Goal: Information Seeking & Learning: Learn about a topic

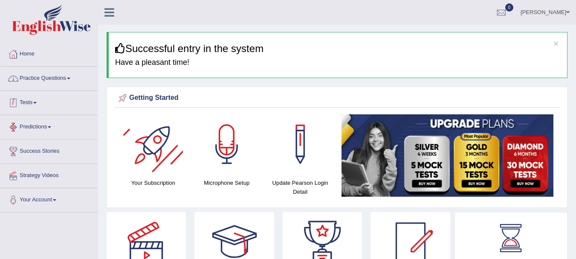
click at [71, 82] on link "Practice Questions" at bounding box center [48, 77] width 97 height 21
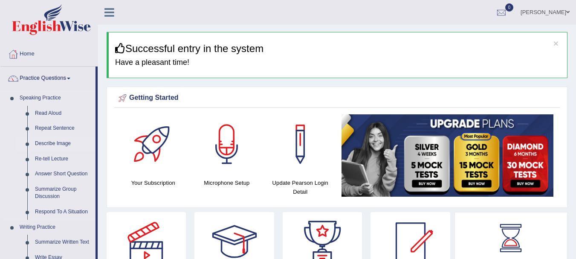
click at [58, 142] on link "Describe Image" at bounding box center [63, 143] width 64 height 15
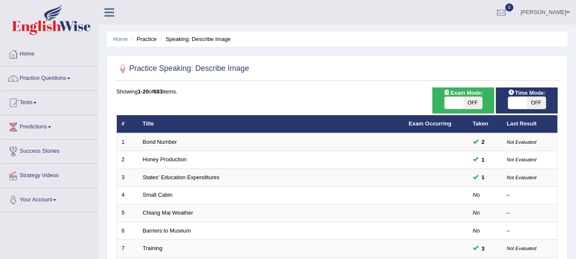
click at [158, 192] on link "Small Cabin" at bounding box center [158, 194] width 30 height 6
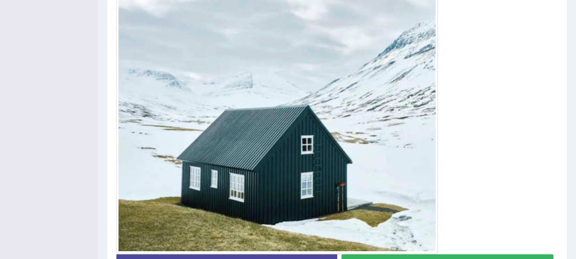
scroll to position [256, 0]
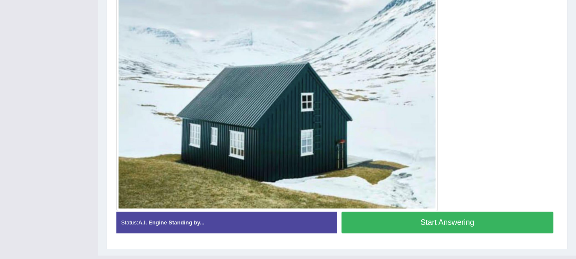
click at [429, 222] on button "Start Answering" at bounding box center [447, 222] width 212 height 22
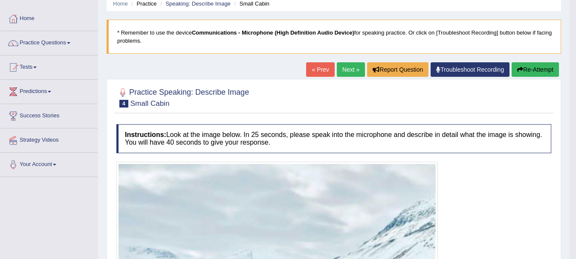
scroll to position [34, 0]
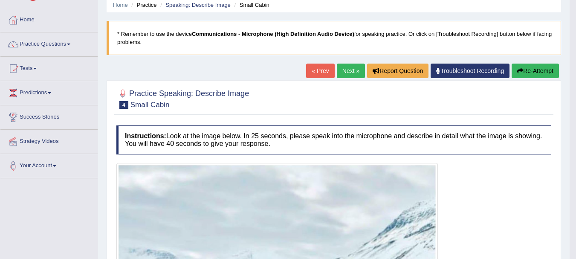
click at [548, 69] on button "Re-Attempt" at bounding box center [535, 71] width 47 height 14
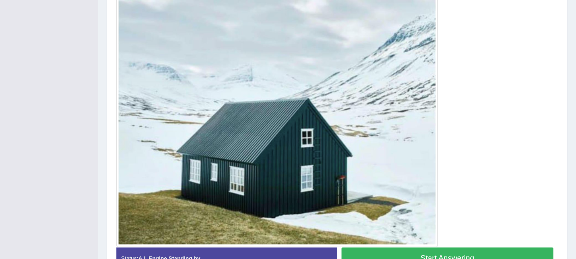
scroll to position [230, 0]
click at [460, 254] on button "Start Answering" at bounding box center [447, 259] width 212 height 22
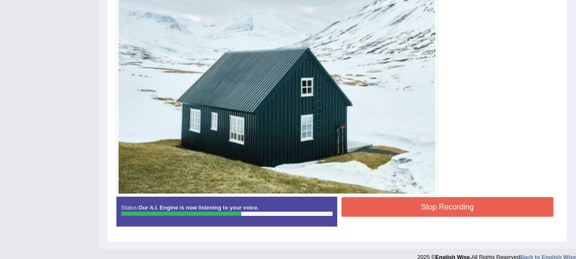
scroll to position [286, 0]
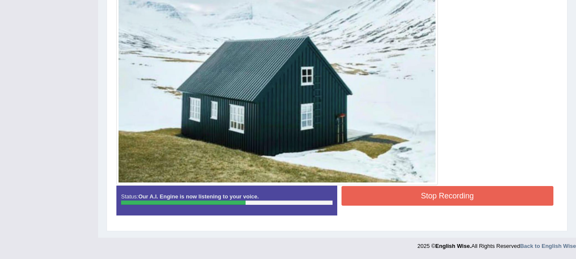
click at [496, 199] on button "Stop Recording" at bounding box center [447, 196] width 212 height 20
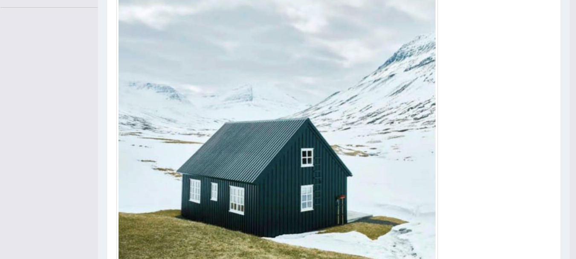
scroll to position [81, 0]
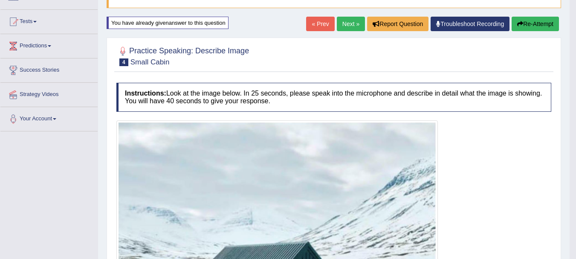
click at [351, 26] on link "Next »" at bounding box center [351, 24] width 28 height 14
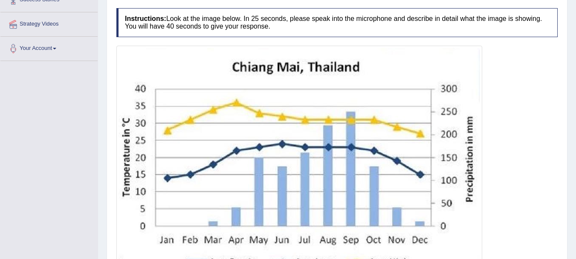
scroll to position [194, 0]
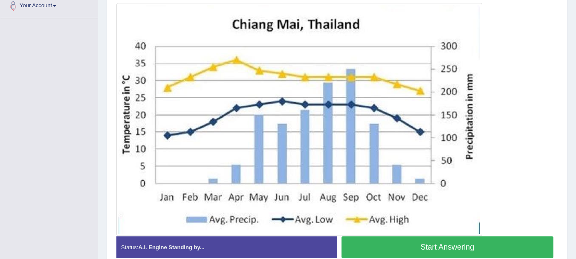
click at [419, 243] on button "Start Answering" at bounding box center [447, 247] width 212 height 22
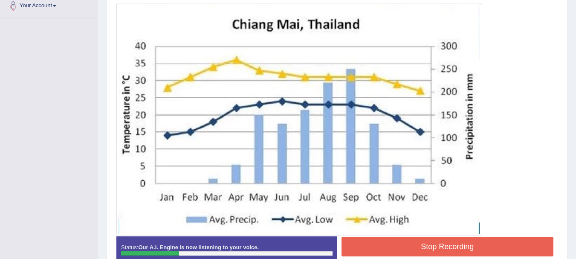
click at [432, 244] on button "Stop Recording" at bounding box center [447, 247] width 212 height 20
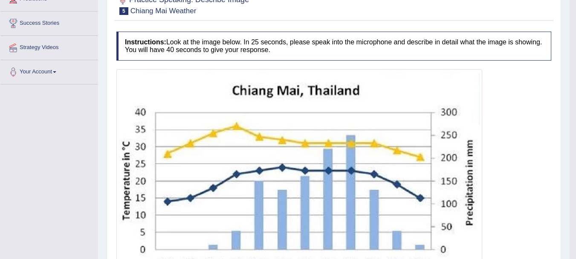
scroll to position [90, 0]
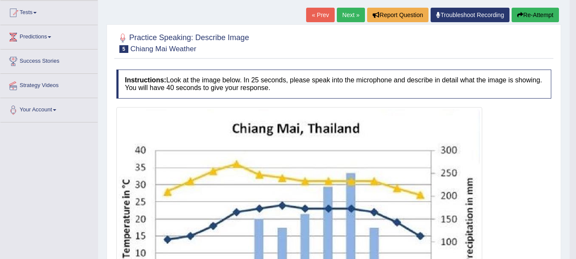
click at [534, 18] on button "Re-Attempt" at bounding box center [535, 15] width 47 height 14
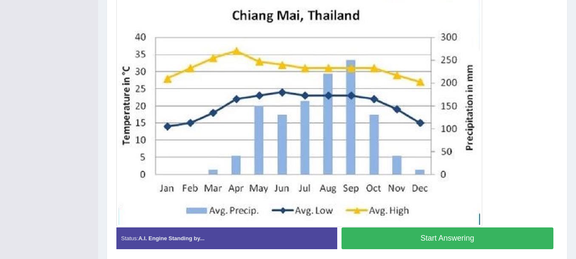
scroll to position [224, 0]
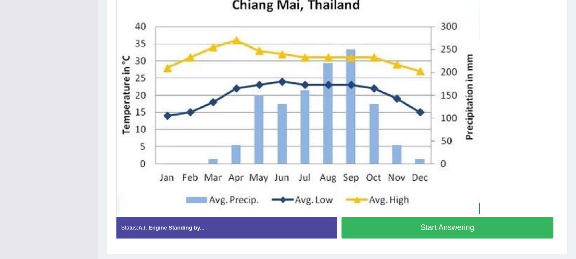
click at [446, 223] on button "Start Answering" at bounding box center [447, 228] width 212 height 22
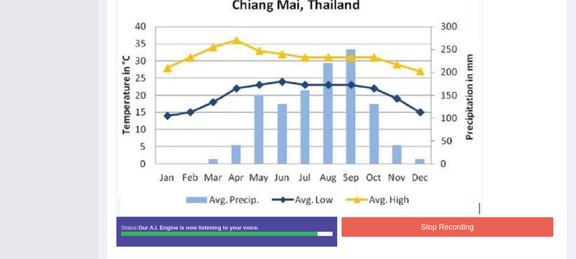
click at [420, 224] on button "Stop Recording" at bounding box center [447, 227] width 212 height 20
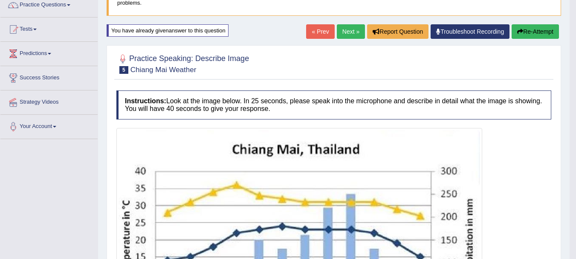
scroll to position [72, 0]
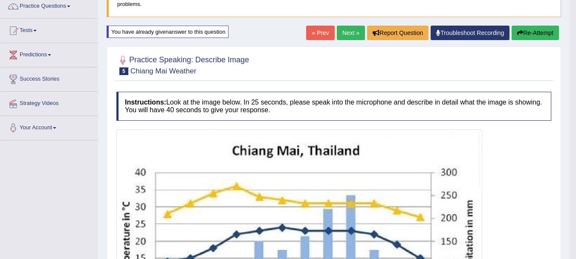
click at [342, 35] on link "Next »" at bounding box center [351, 33] width 28 height 14
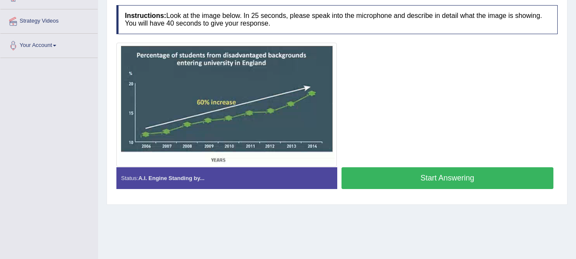
scroll to position [112, 0]
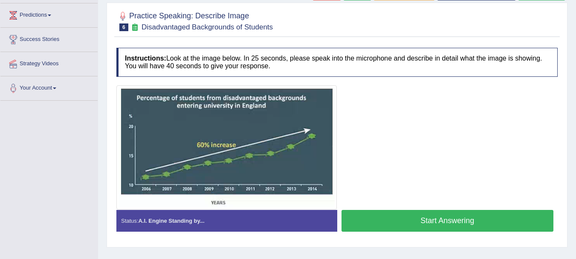
click at [445, 218] on button "Start Answering" at bounding box center [447, 221] width 212 height 22
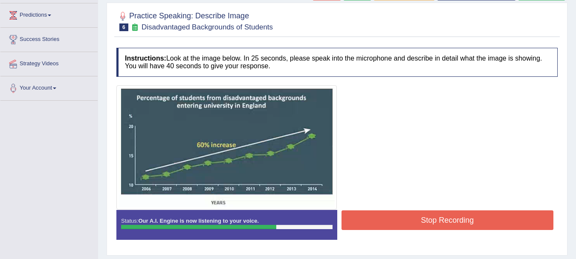
click at [471, 210] on button "Stop Recording" at bounding box center [447, 220] width 212 height 20
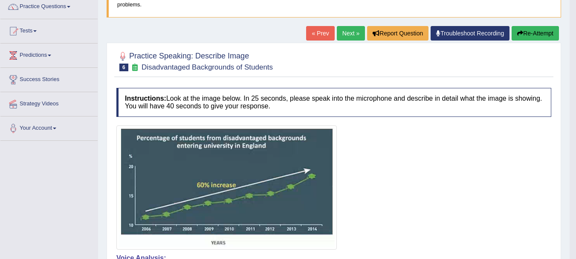
scroll to position [57, 0]
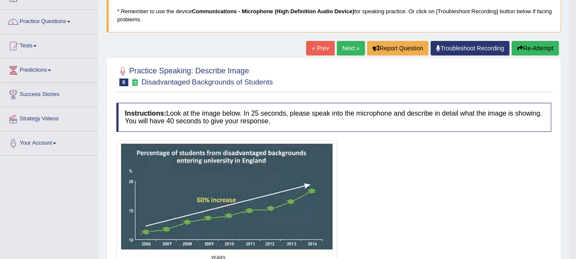
click at [136, 83] on icon at bounding box center [134, 81] width 9 height 7
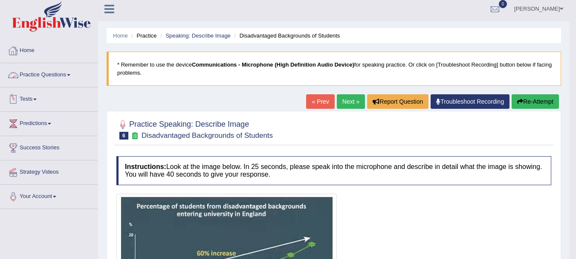
scroll to position [0, 0]
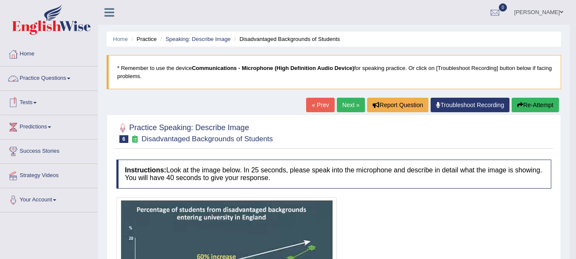
click at [59, 83] on link "Practice Questions" at bounding box center [48, 77] width 97 height 21
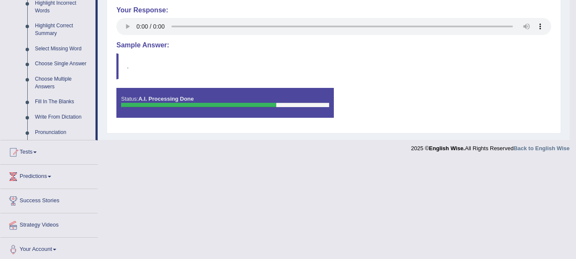
scroll to position [409, 0]
